Goal: Information Seeking & Learning: Learn about a topic

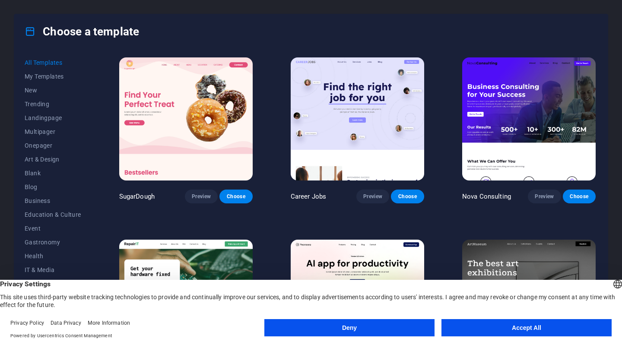
scroll to position [115, 0]
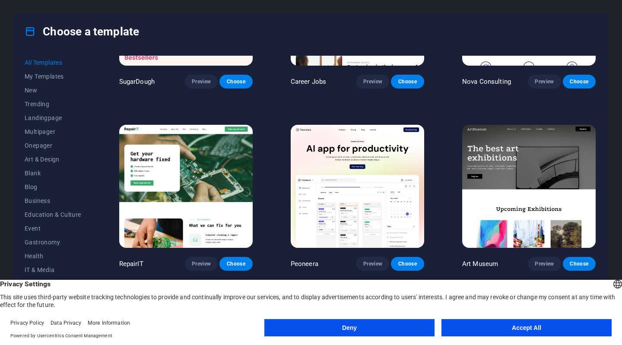
click at [521, 330] on button "Accept All" at bounding box center [527, 327] width 170 height 17
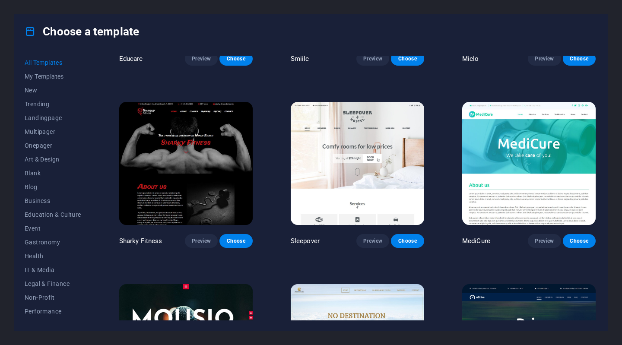
scroll to position [6452, 0]
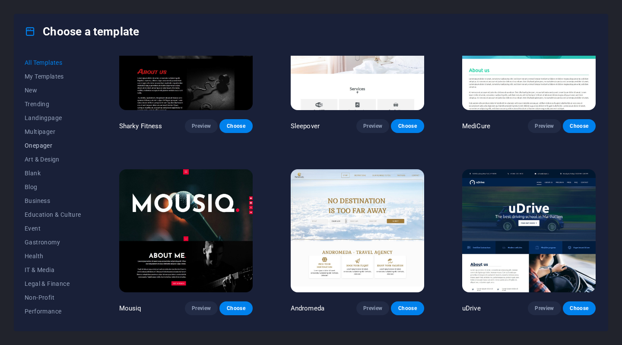
click at [40, 142] on span "Onepager" at bounding box center [53, 145] width 57 height 7
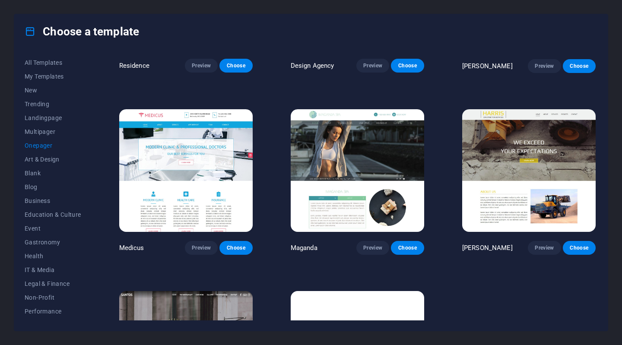
scroll to position [4411, 0]
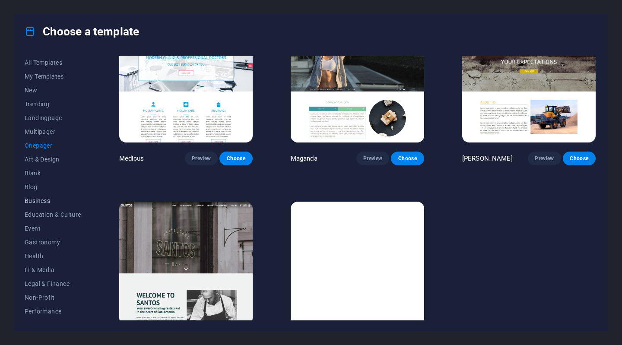
click at [44, 200] on span "Business" at bounding box center [53, 200] width 57 height 7
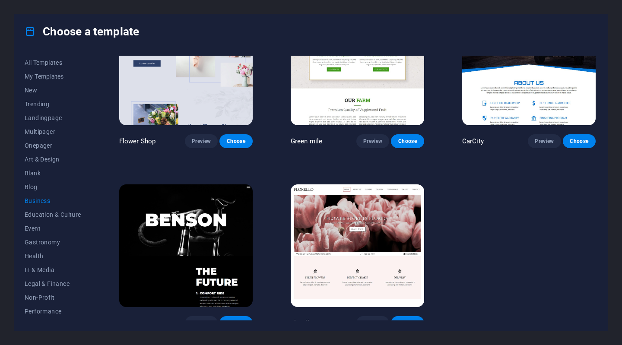
scroll to position [244, 0]
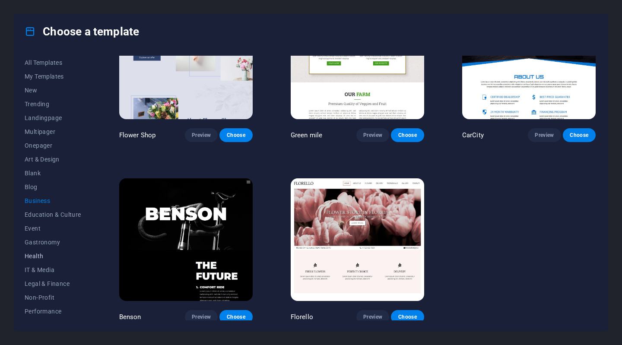
click at [41, 257] on span "Health" at bounding box center [53, 256] width 57 height 7
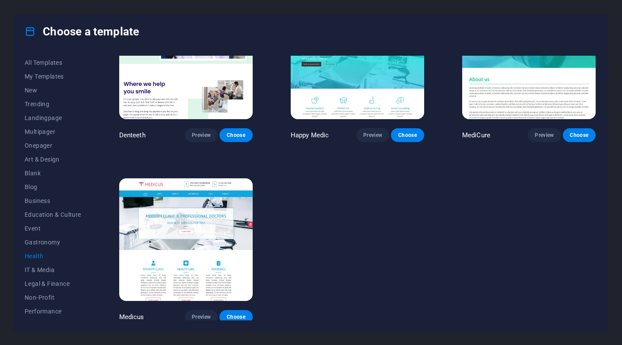
scroll to position [94, 0]
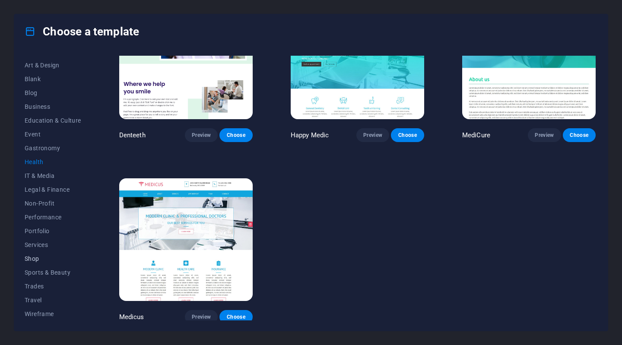
click at [36, 258] on span "Shop" at bounding box center [53, 258] width 57 height 7
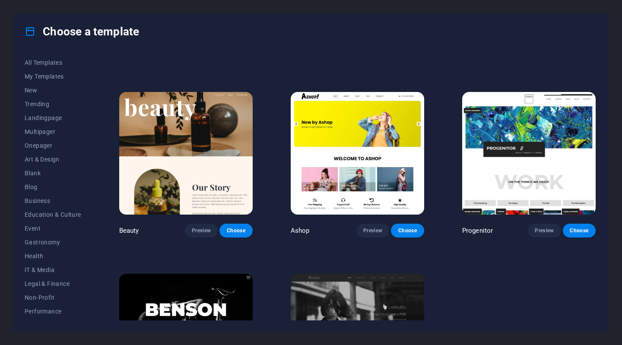
scroll to position [346, 0]
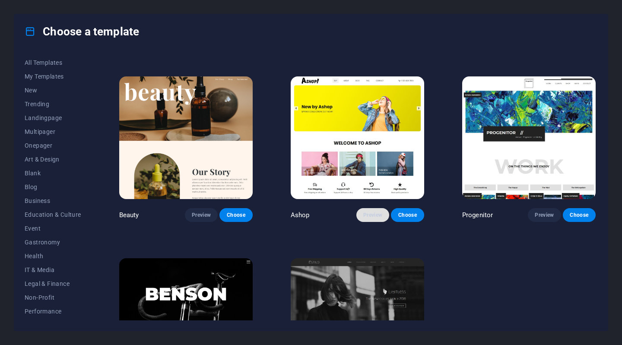
click at [368, 212] on span "Preview" at bounding box center [372, 215] width 19 height 7
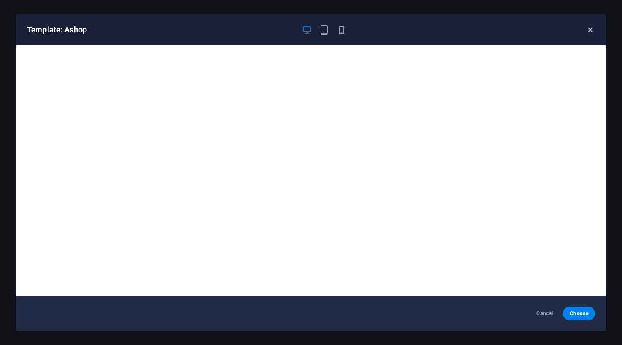
click at [591, 29] on icon "button" at bounding box center [590, 30] width 10 height 10
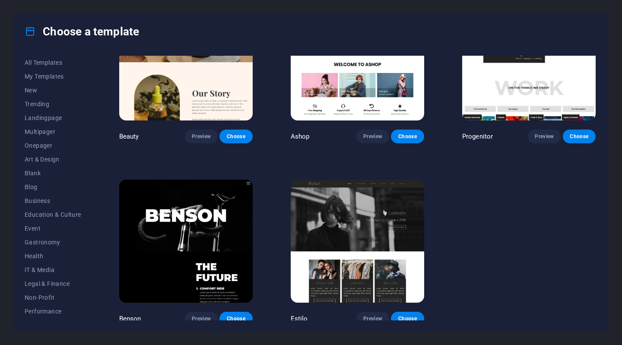
scroll to position [425, 0]
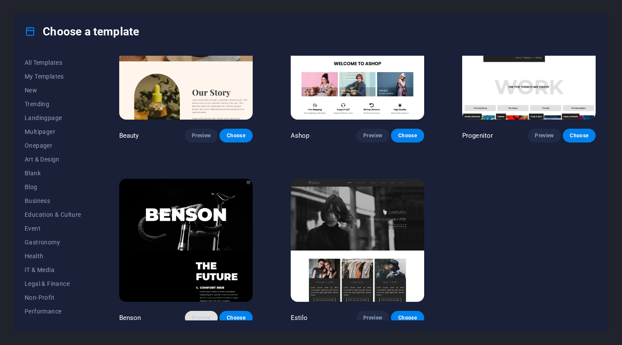
click at [198, 315] on span "Preview" at bounding box center [201, 318] width 19 height 7
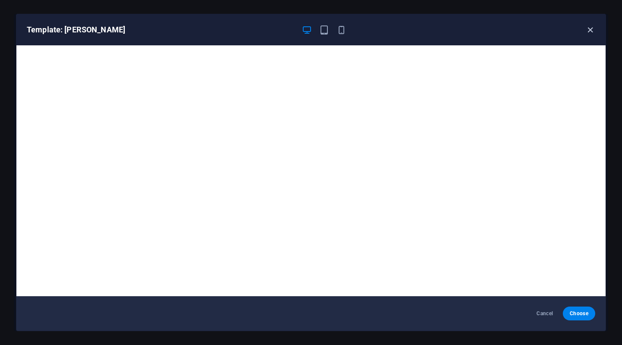
click at [590, 30] on icon "button" at bounding box center [590, 30] width 10 height 10
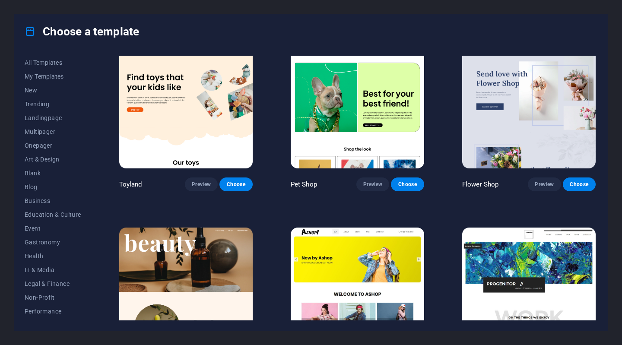
scroll to position [0, 0]
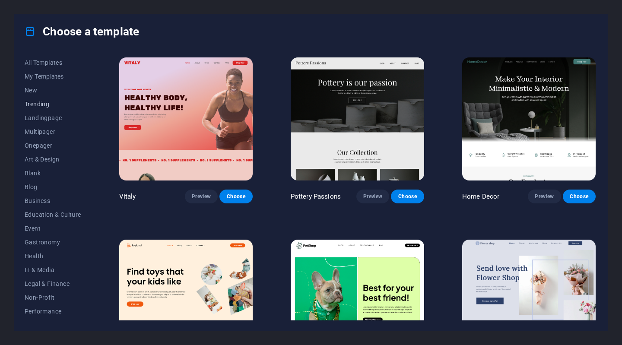
click at [38, 104] on span "Trending" at bounding box center [53, 104] width 57 height 7
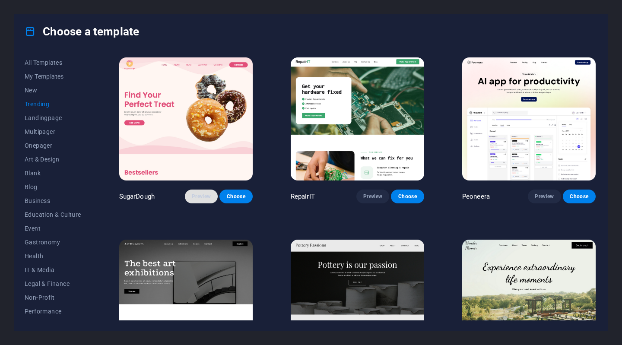
click at [202, 197] on span "Preview" at bounding box center [201, 196] width 19 height 7
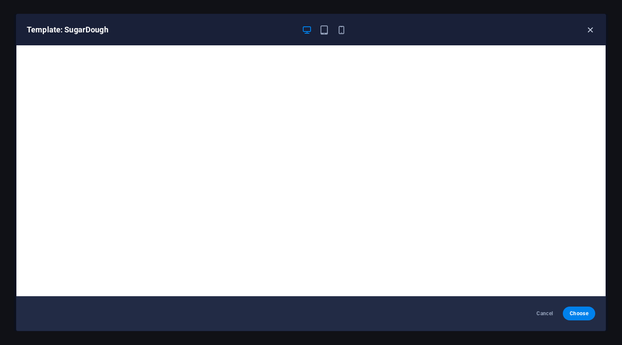
click at [591, 28] on icon "button" at bounding box center [590, 30] width 10 height 10
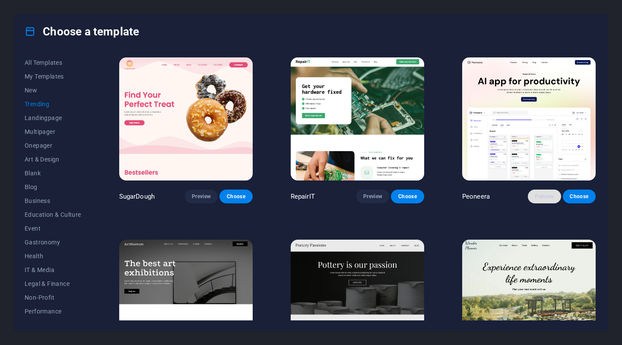
click at [540, 197] on span "Preview" at bounding box center [544, 196] width 19 height 7
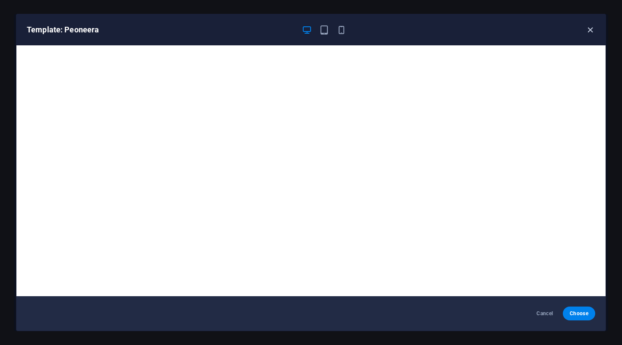
click at [592, 26] on icon "button" at bounding box center [590, 30] width 10 height 10
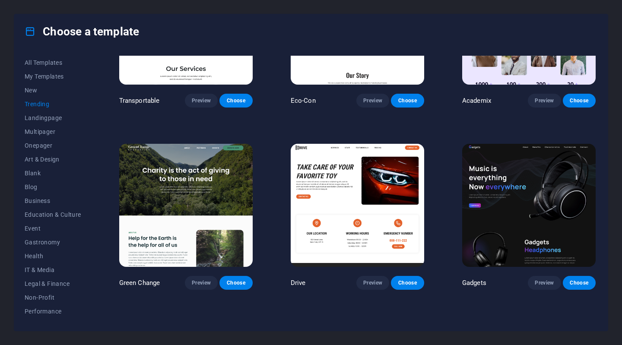
scroll to position [461, 0]
